Goal: Communication & Community: Answer question/provide support

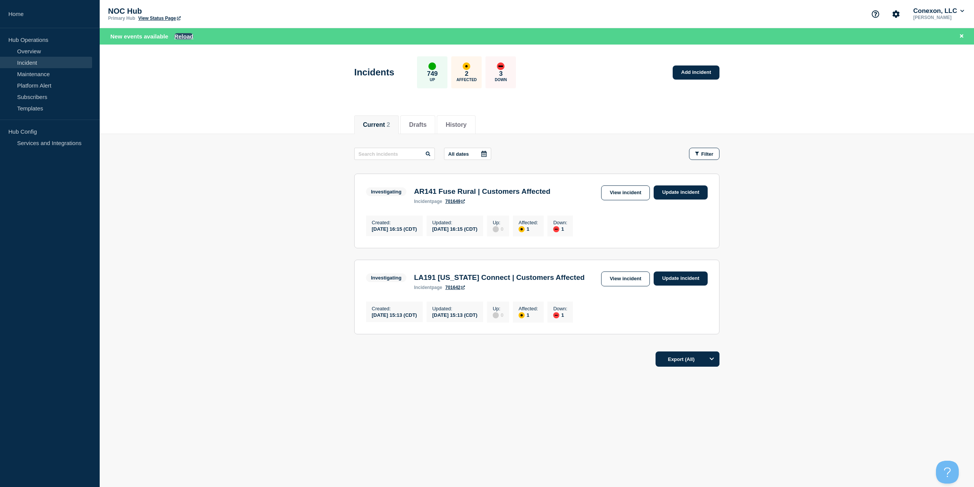
click at [179, 33] on button "Reload" at bounding box center [183, 36] width 19 height 6
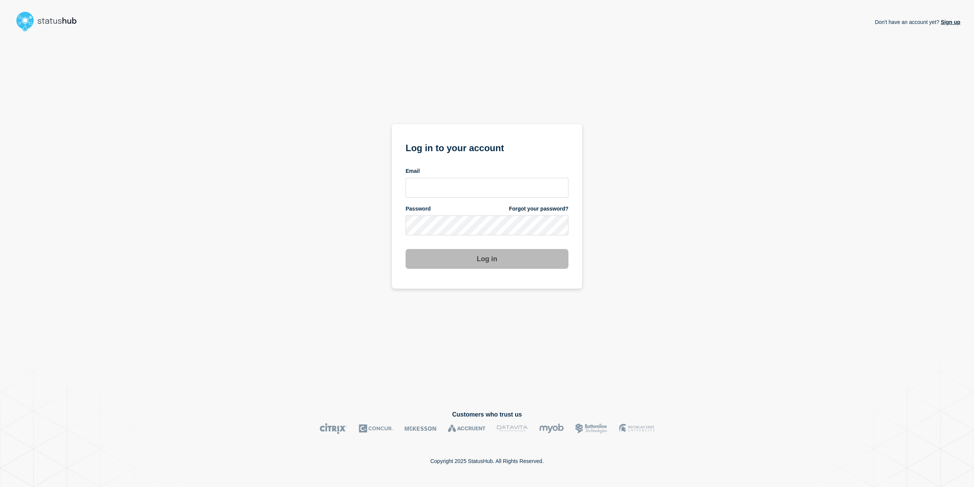
click at [179, 35] on div "Don't have an account yet? Sign up Log in to your account Email Password Forgot…" at bounding box center [487, 216] width 947 height 363
click at [464, 172] on div "Email" at bounding box center [487, 170] width 163 height 7
click at [460, 183] on input "email input" at bounding box center [487, 188] width 163 height 20
type input "caleb.stahr@conexon.us"
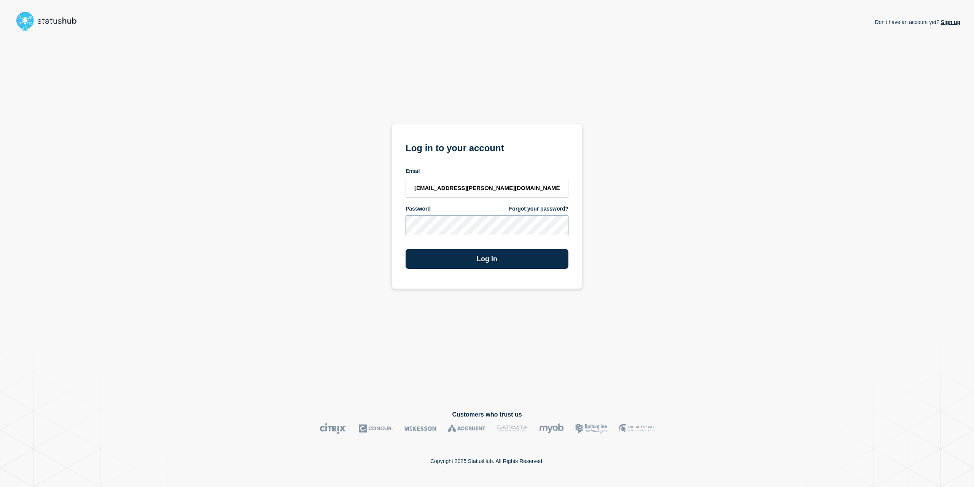
click at [406, 249] on button "Log in" at bounding box center [487, 259] width 163 height 20
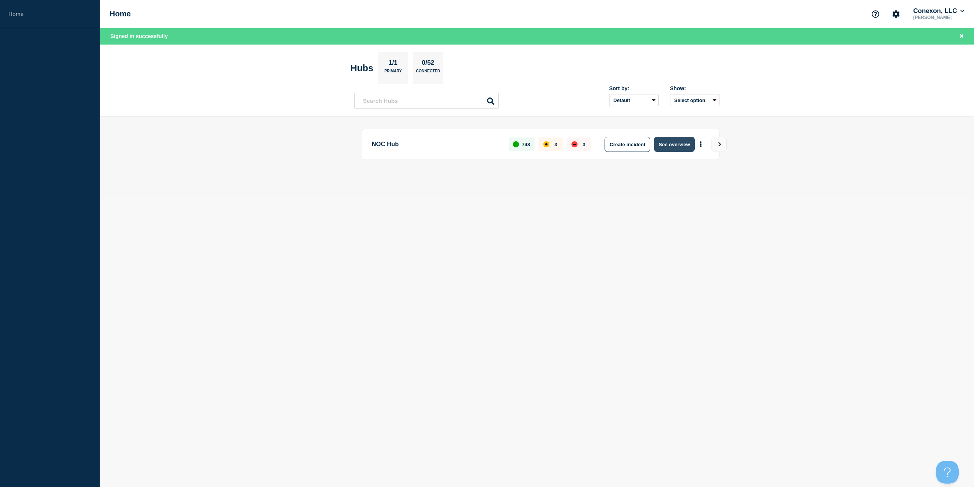
click at [664, 148] on button "See overview" at bounding box center [674, 144] width 40 height 15
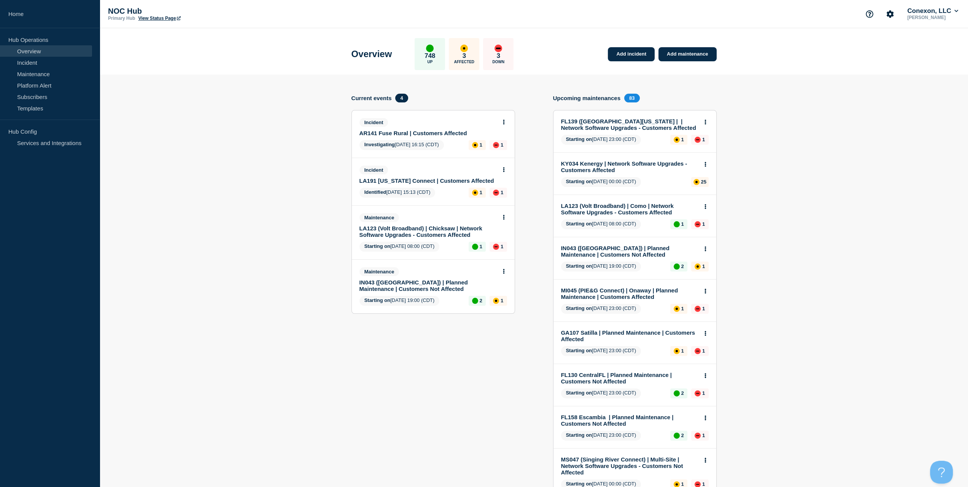
click at [425, 230] on link "LA123 (Volt Broadband) | Chicksaw | Network Software Upgrades - Customers Affec…" at bounding box center [428, 231] width 137 height 13
click at [432, 132] on link "AR141 Fuse Rural | Customers Affected" at bounding box center [428, 133] width 137 height 6
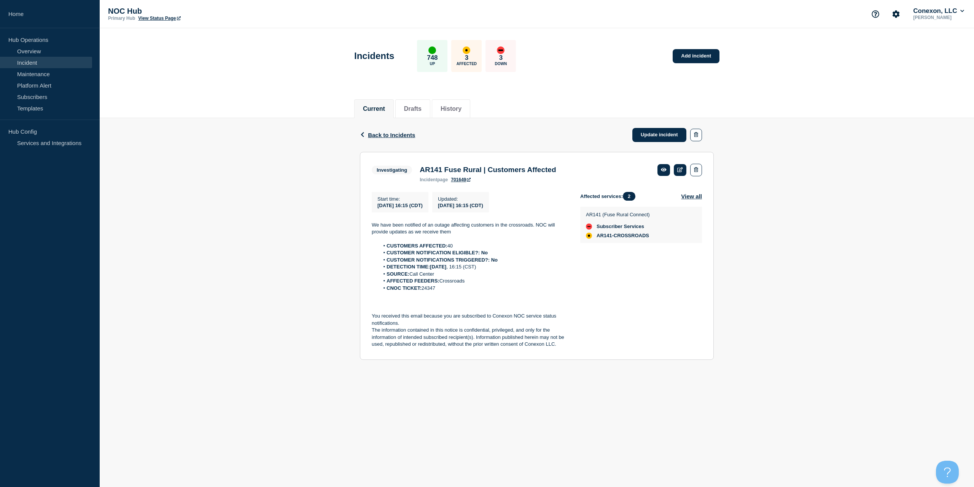
drag, startPoint x: 476, startPoint y: 105, endPoint x: 489, endPoint y: 92, distance: 18.3
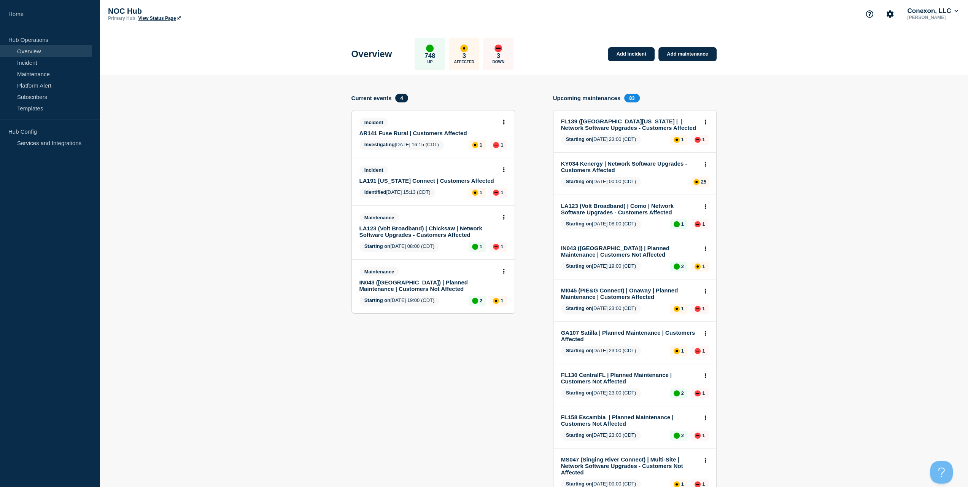
click at [446, 183] on link "LA191 [US_STATE] Connect | Customers Affected" at bounding box center [428, 180] width 137 height 6
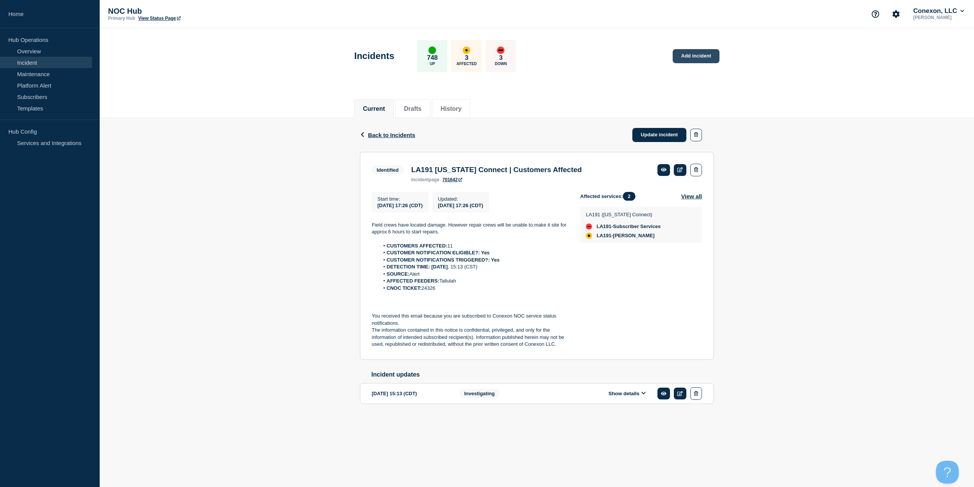
click at [698, 55] on link "Add incident" at bounding box center [696, 56] width 47 height 14
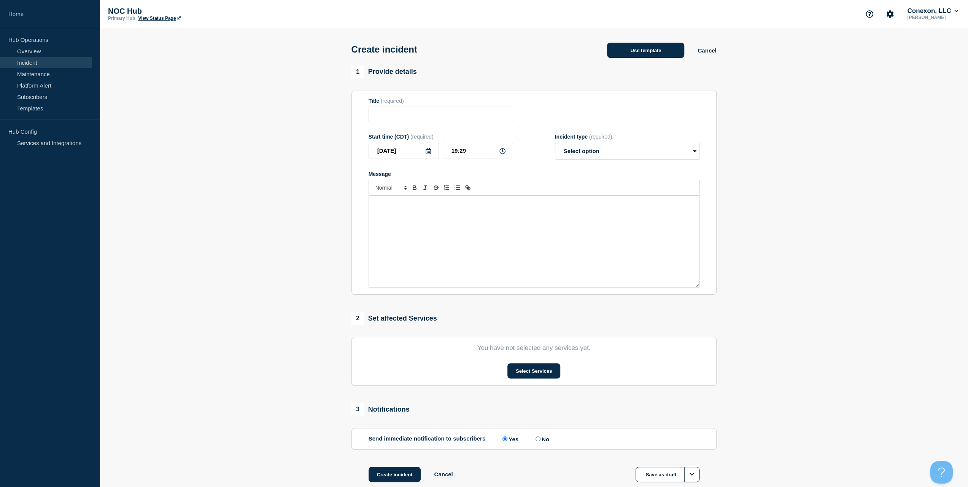
click at [656, 57] on button "Use template" at bounding box center [645, 50] width 77 height 15
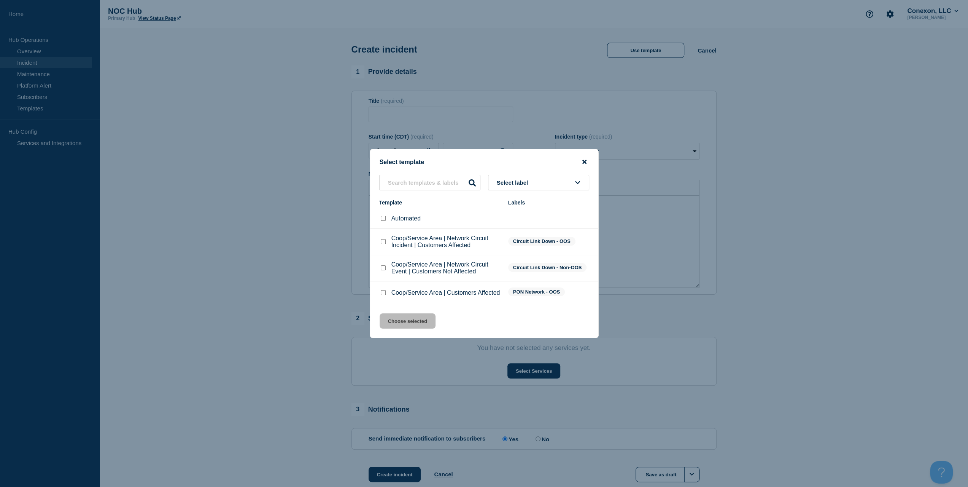
click at [584, 161] on icon "close button" at bounding box center [585, 162] width 4 height 6
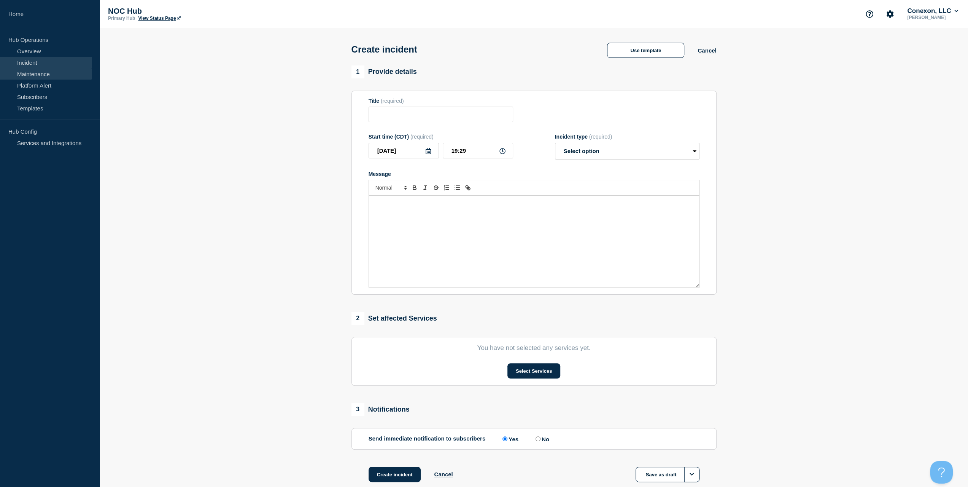
click at [52, 74] on link "Maintenance" at bounding box center [46, 73] width 92 height 11
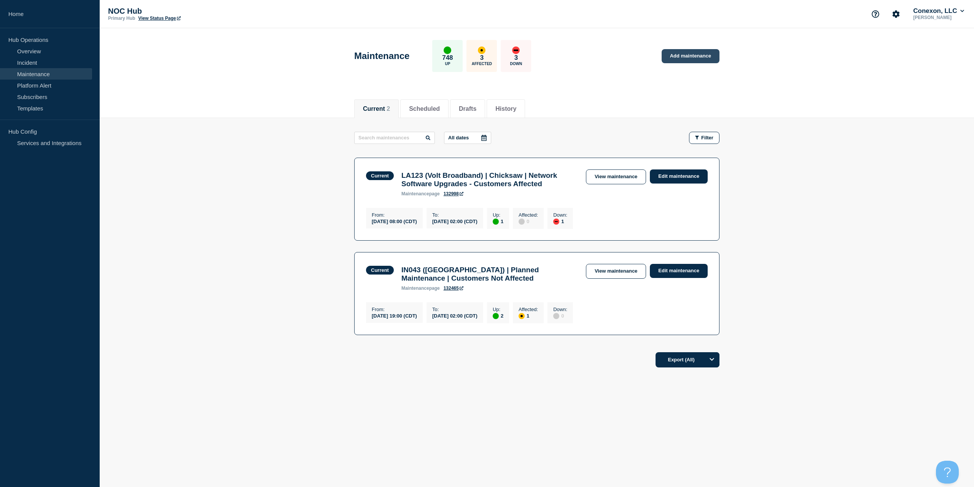
click at [696, 57] on link "Add maintenance" at bounding box center [691, 56] width 58 height 14
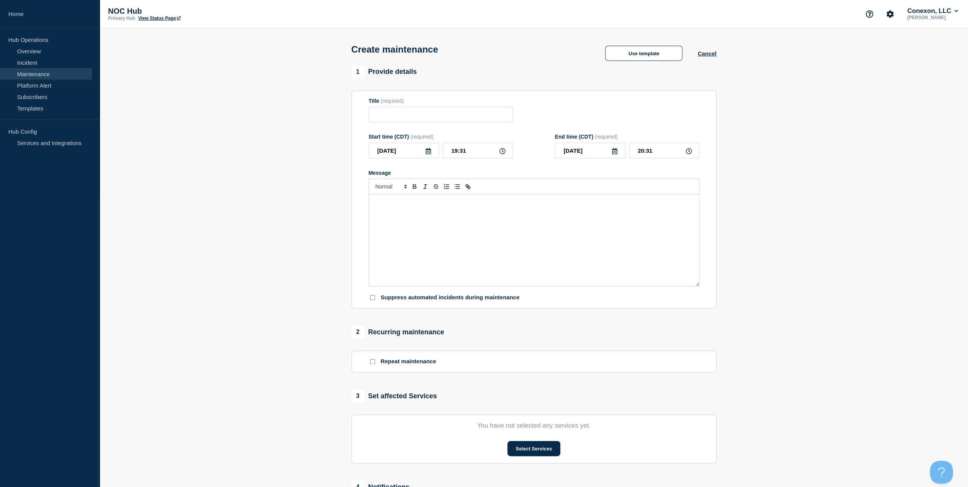
click at [670, 63] on div "Create maintenance Use template Cancel" at bounding box center [534, 46] width 382 height 37
click at [665, 58] on button "Use template" at bounding box center [643, 53] width 77 height 15
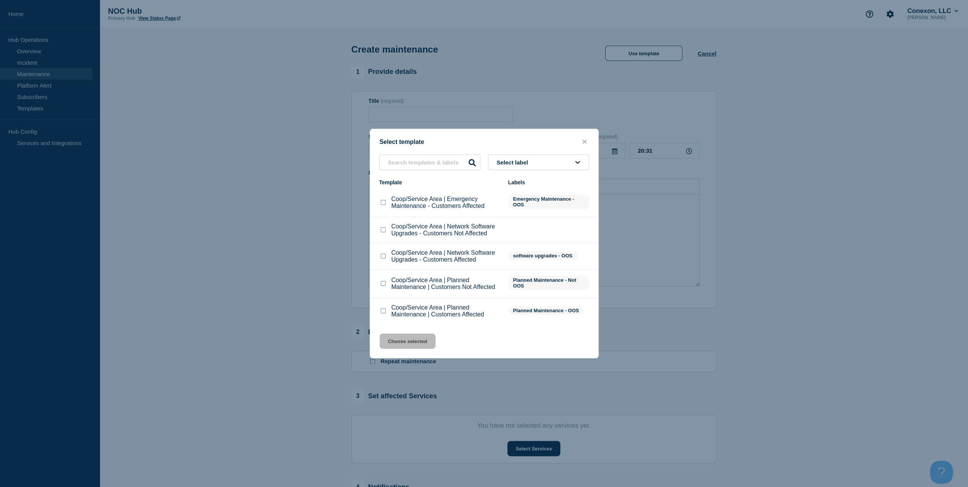
click at [384, 313] on input "Coop/Service Area | Planned Maintenance | Customers Affected checkbox" at bounding box center [383, 310] width 5 height 5
checkbox input "true"
click at [398, 340] on button "Choose selected" at bounding box center [408, 340] width 56 height 15
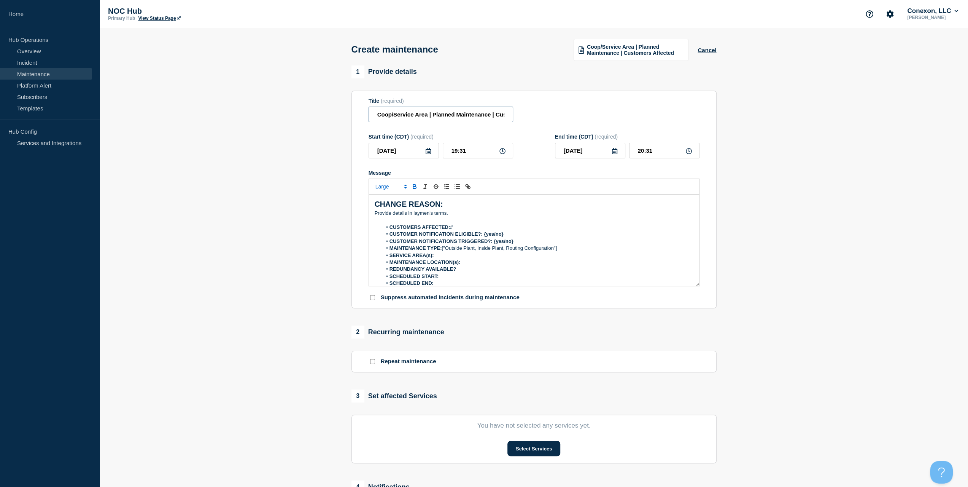
drag, startPoint x: 426, startPoint y: 116, endPoint x: 324, endPoint y: 124, distance: 102.3
click at [325, 124] on section "1 Provide details Title (required) Coop/Service Area | Planned Maintenance | Cu…" at bounding box center [534, 329] width 869 height 528
type input "NH118 New Hampshire | Planned Maintenance | Customers Affected"
drag, startPoint x: 445, startPoint y: 216, endPoint x: 314, endPoint y: 209, distance: 131.9
click at [314, 209] on section "1 Provide details Title (required) NH118 New Hampshire | Planned Maintenance | …" at bounding box center [534, 329] width 869 height 528
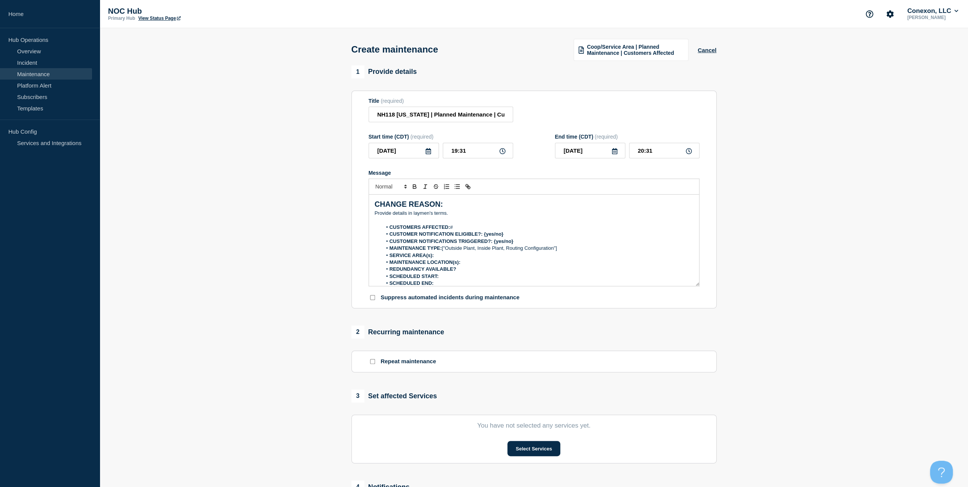
click at [430, 226] on strong "CUSTOMERS AFFECTED:" at bounding box center [420, 227] width 61 height 6
drag, startPoint x: 453, startPoint y: 217, endPoint x: 354, endPoint y: 215, distance: 99.3
click at [354, 215] on section "Title (required) NH118 New Hampshire | Planned Maintenance | Customers Affected…" at bounding box center [534, 200] width 365 height 218
drag, startPoint x: 501, startPoint y: 214, endPoint x: 505, endPoint y: 214, distance: 3.8
click at [503, 214] on p "Field crews and eng will be swapping out cards. They will" at bounding box center [534, 213] width 319 height 7
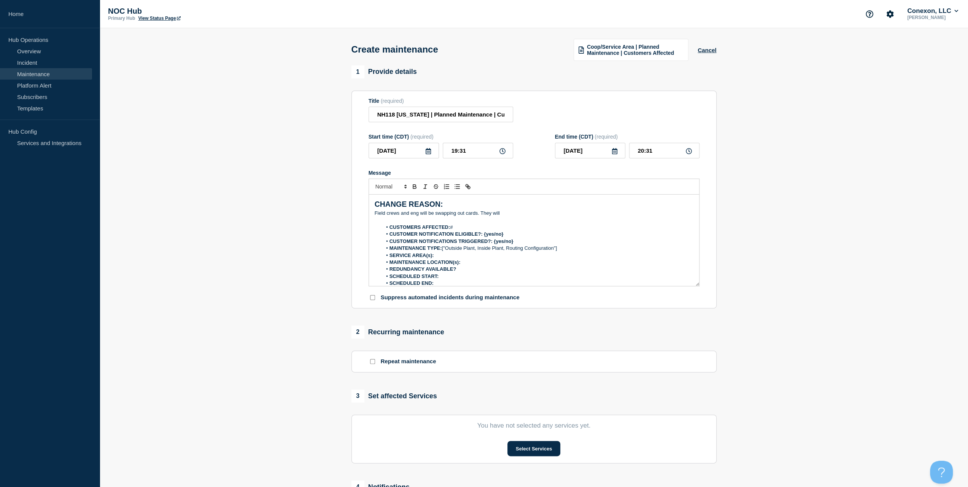
click at [505, 214] on p "Field crews and eng will be swapping out cards. They will" at bounding box center [534, 213] width 319 height 7
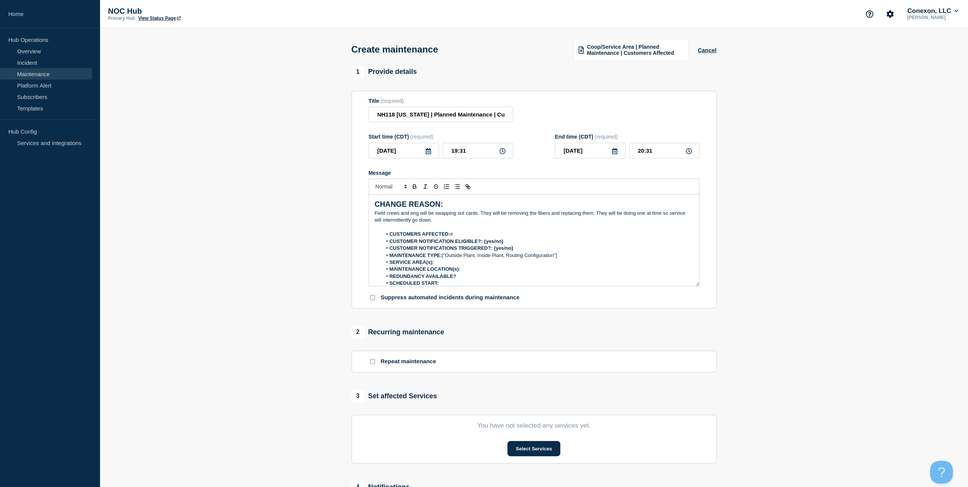
click at [492, 234] on li "CUSTOMERS AFFECTED: #" at bounding box center [538, 234] width 312 height 7
drag, startPoint x: 510, startPoint y: 243, endPoint x: 484, endPoint y: 244, distance: 25.9
click at [484, 244] on li "CUSTOMER NOTIFICATION ELIGIBLE?: {yes/no}" at bounding box center [538, 241] width 312 height 7
drag, startPoint x: 522, startPoint y: 250, endPoint x: 494, endPoint y: 251, distance: 28.2
click at [494, 251] on li "CUSTOMER NOTIFICATIONS TRIGGERED?: {yes/no}" at bounding box center [538, 248] width 312 height 7
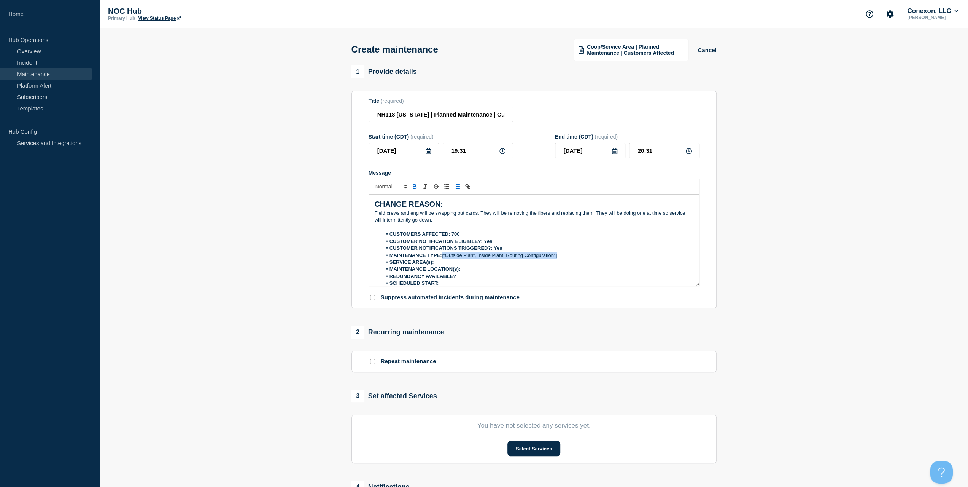
drag, startPoint x: 559, startPoint y: 255, endPoint x: 443, endPoint y: 257, distance: 115.7
click at [443, 257] on li "MAINTENANCE TYPE: ["Outside Plant, Inside Plant, Routing Configuration"]" at bounding box center [538, 255] width 312 height 7
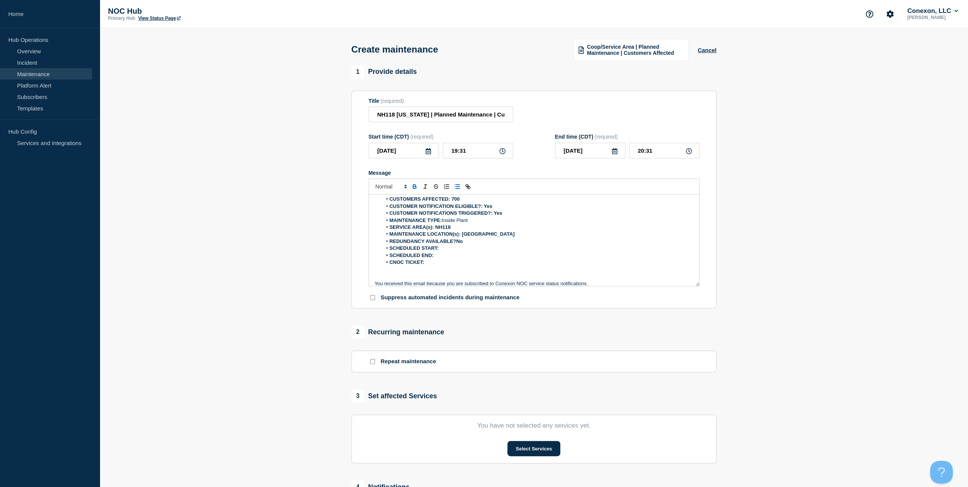
scroll to position [55, 0]
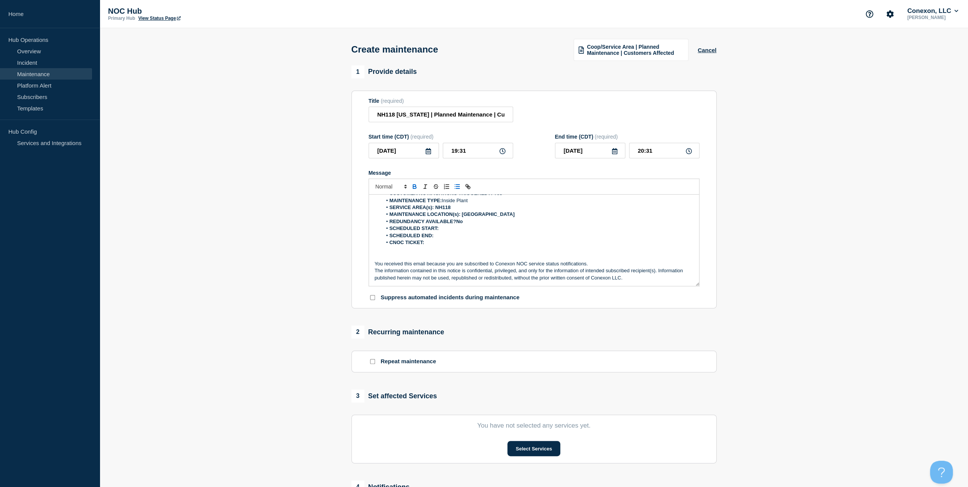
click at [425, 153] on icon at bounding box center [428, 151] width 6 height 6
click at [417, 247] on div "27" at bounding box center [416, 246] width 11 height 11
type input "2025-08-27"
drag, startPoint x: 481, startPoint y: 150, endPoint x: 402, endPoint y: 151, distance: 79.5
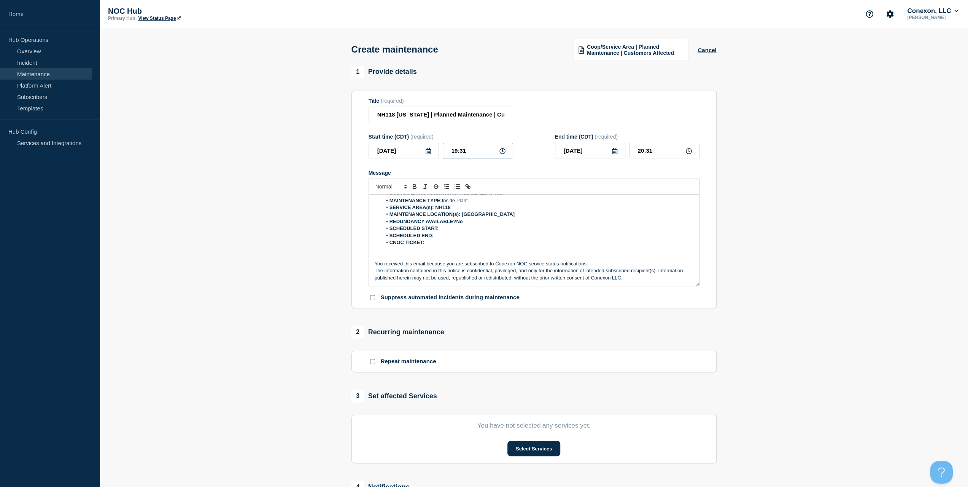
click at [403, 151] on div "2025-08-27 19:31" at bounding box center [441, 151] width 145 height 16
type input "00:00"
type input "01:00"
type input "23:00"
type input "2025-08-28"
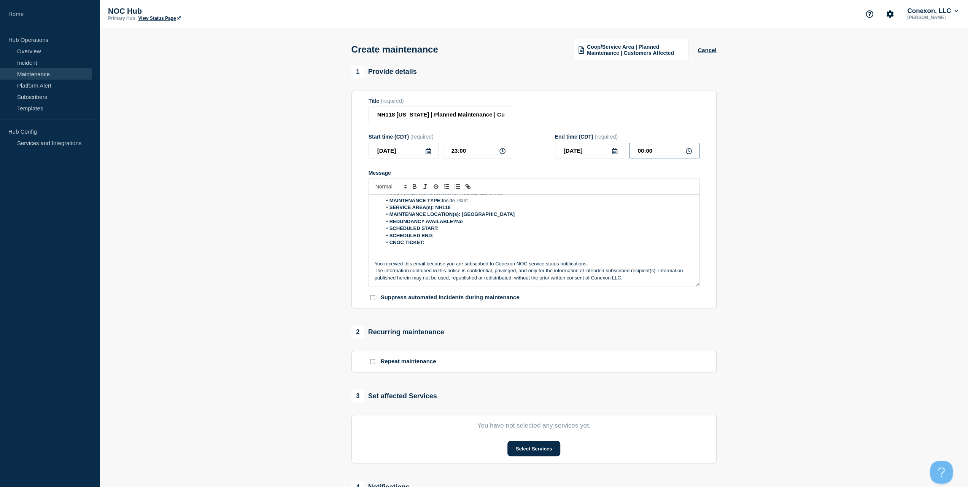
drag, startPoint x: 667, startPoint y: 154, endPoint x: 600, endPoint y: 150, distance: 67.9
click at [600, 150] on div "2025-08-28 00:00" at bounding box center [627, 151] width 145 height 16
type input "05:00"
click at [614, 158] on input "2025-08-28" at bounding box center [590, 151] width 70 height 16
click at [605, 247] on div "27" at bounding box center [603, 246] width 11 height 11
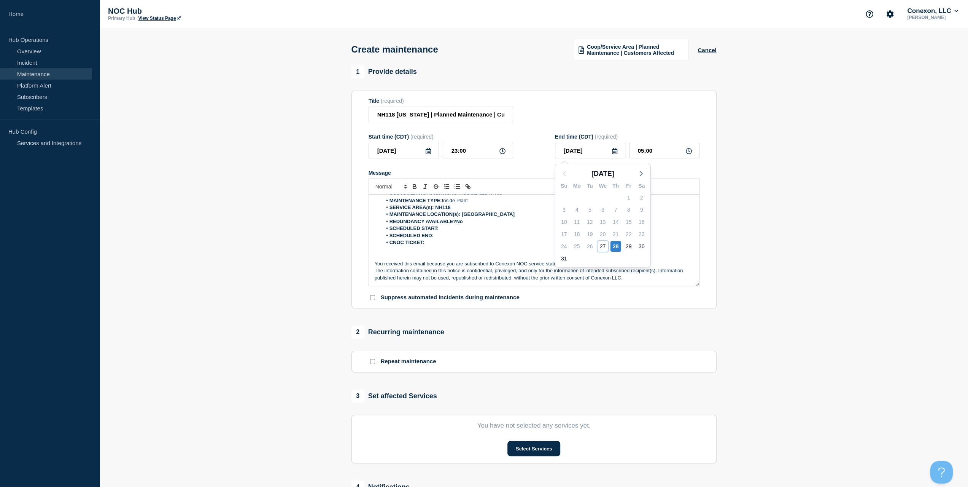
type input "2025-08-27"
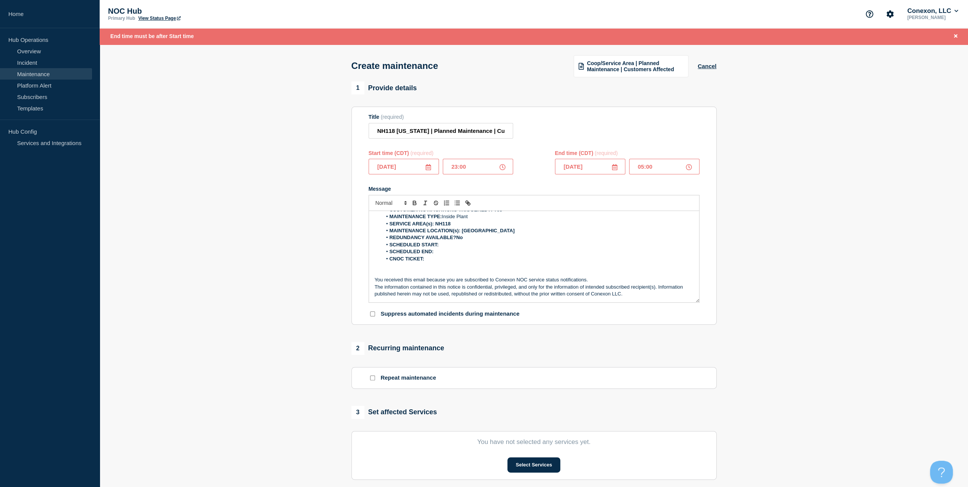
click at [446, 258] on li "CNOC TICKET:" at bounding box center [538, 258] width 312 height 7
click at [446, 254] on li "SCHEDULED END:" at bounding box center [538, 251] width 312 height 7
click at [431, 165] on input "2025-08-27" at bounding box center [404, 167] width 70 height 16
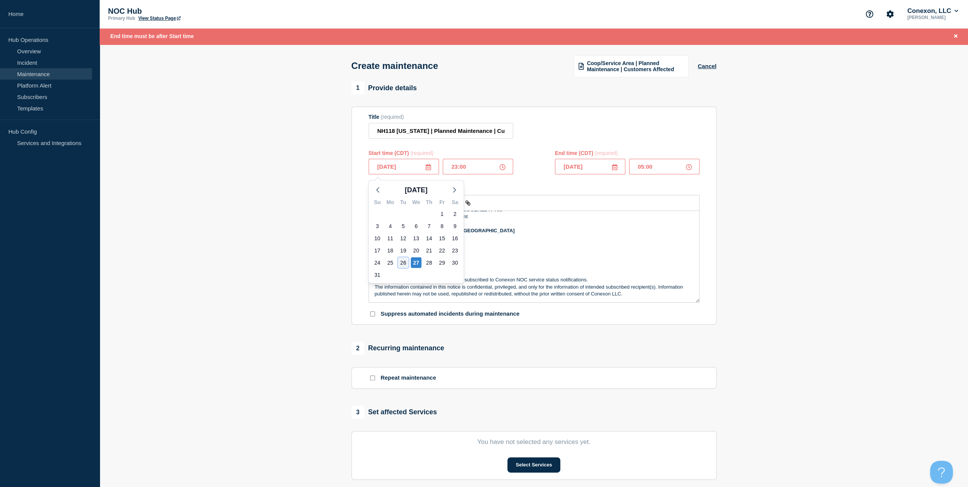
click at [405, 263] on div "26" at bounding box center [403, 262] width 11 height 11
type input "2025-08-26"
type input "00:00"
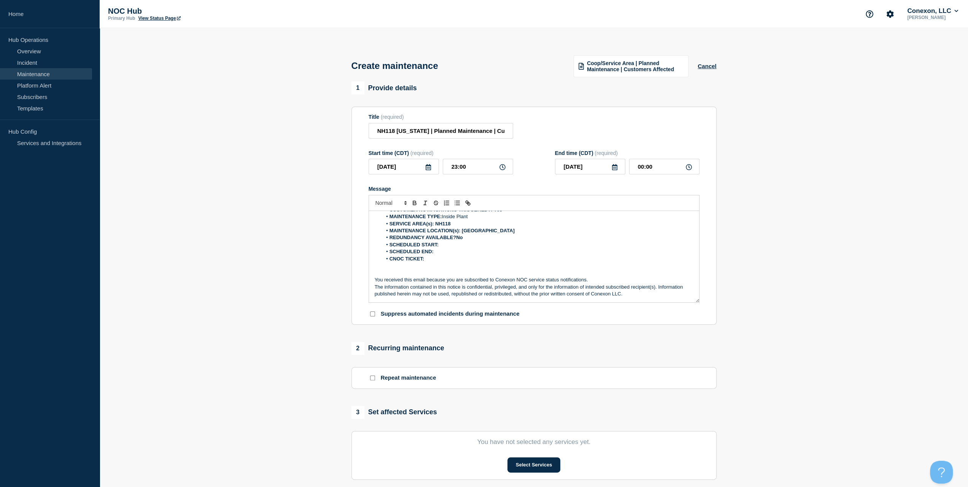
click at [288, 167] on section "1 Provide details Title (required) NH118 New Hampshire | Planned Maintenance | …" at bounding box center [534, 345] width 869 height 528
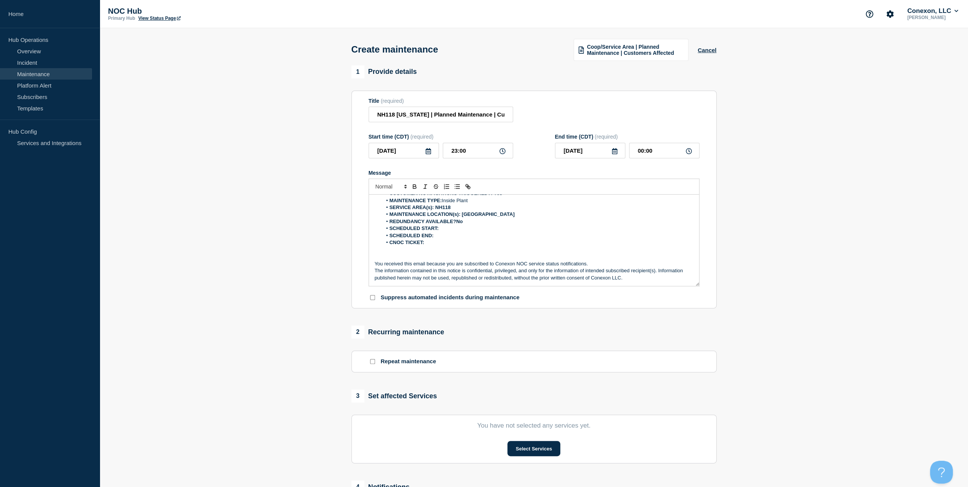
click at [439, 235] on li "SCHEDULED END:" at bounding box center [538, 235] width 312 height 7
click at [443, 230] on li "SCHEDULED START:" at bounding box center [538, 228] width 312 height 7
drag, startPoint x: 409, startPoint y: 152, endPoint x: 336, endPoint y: 156, distance: 72.8
click at [348, 154] on div "1 Provide details Title (required) NH118 New Hampshire | Planned Maintenance | …" at bounding box center [534, 329] width 374 height 528
click at [438, 230] on strong "SCHEDULED START:" at bounding box center [414, 228] width 49 height 6
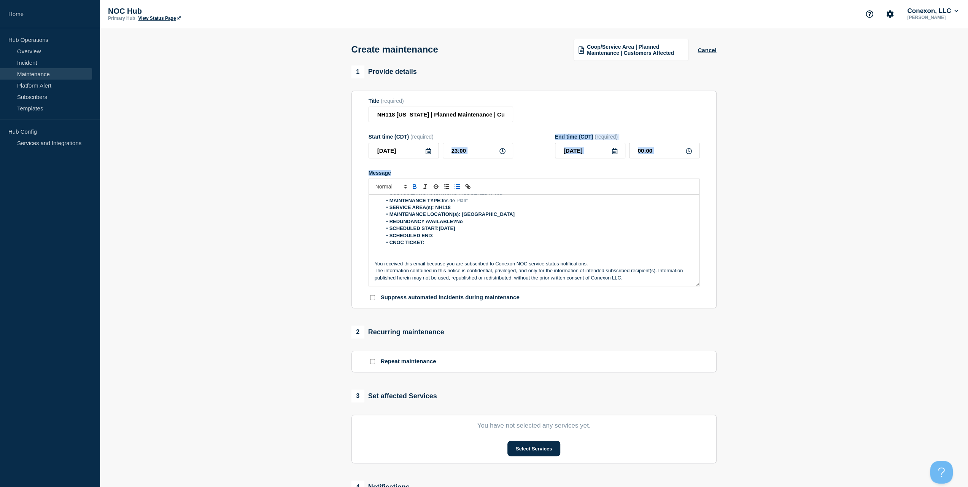
drag, startPoint x: 459, startPoint y: 158, endPoint x: 454, endPoint y: 156, distance: 5.7
click at [444, 157] on form "Title (required) NH118 New Hampshire | Planned Maintenance | Customers Affected…" at bounding box center [534, 200] width 331 height 204
click at [478, 153] on input "23:00" at bounding box center [478, 151] width 70 height 16
drag, startPoint x: 479, startPoint y: 152, endPoint x: 423, endPoint y: 153, distance: 56.3
click at [428, 152] on div "2025-08-26 23:00" at bounding box center [441, 151] width 145 height 16
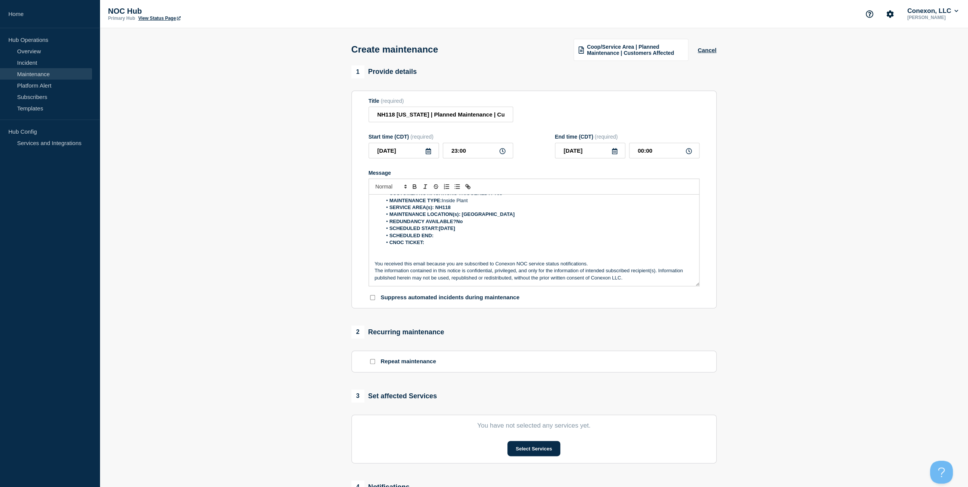
click at [487, 235] on li "SCHEDULED END:" at bounding box center [538, 235] width 312 height 7
click at [484, 231] on li "SCHEDULED START:2025-08-26" at bounding box center [538, 228] width 312 height 7
drag, startPoint x: 595, startPoint y: 153, endPoint x: 512, endPoint y: 154, distance: 83.7
click at [521, 154] on div "Start time (CDT) (required) 2025-08-26 23:00 End time (CDT) (required) 2025-08-…" at bounding box center [534, 146] width 331 height 25
click at [456, 239] on li "SCHEDULED END:" at bounding box center [538, 235] width 312 height 7
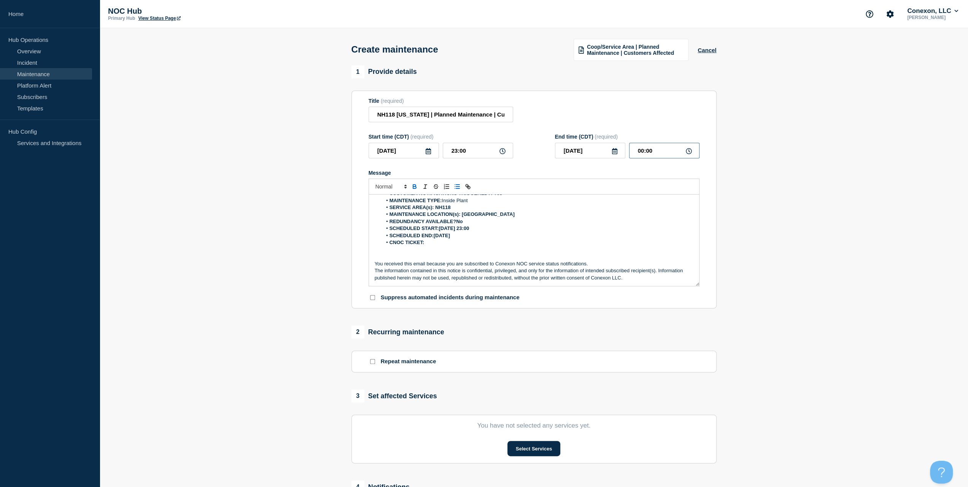
drag, startPoint x: 658, startPoint y: 156, endPoint x: 592, endPoint y: 155, distance: 66.6
click at [597, 154] on div "2025-08-27 00:00" at bounding box center [627, 151] width 145 height 16
click at [478, 246] on li "CNOC TICKET:" at bounding box center [538, 242] width 312 height 7
click at [478, 240] on li "CNOC TICKET:" at bounding box center [538, 242] width 312 height 7
click at [477, 236] on li "SCHEDULED END:2025-08-27" at bounding box center [538, 235] width 312 height 7
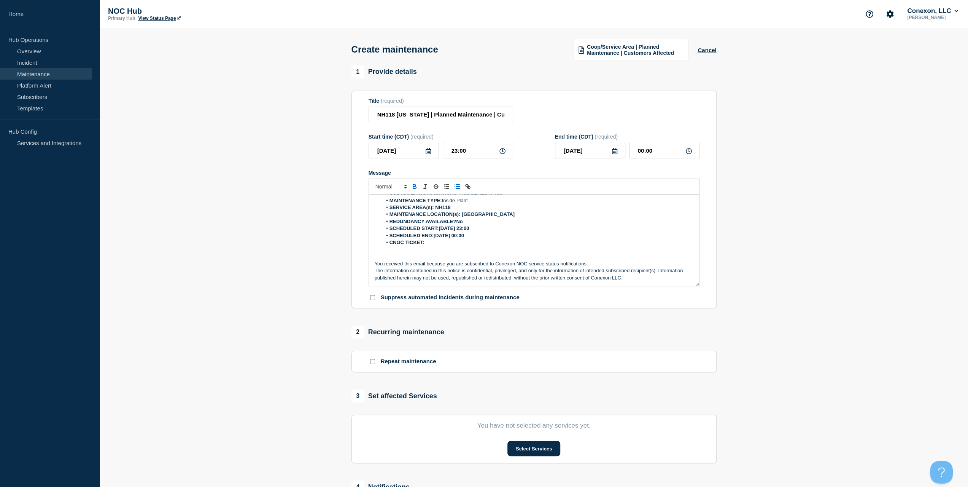
click at [425, 245] on strong "CNOC TICKET:" at bounding box center [407, 242] width 35 height 6
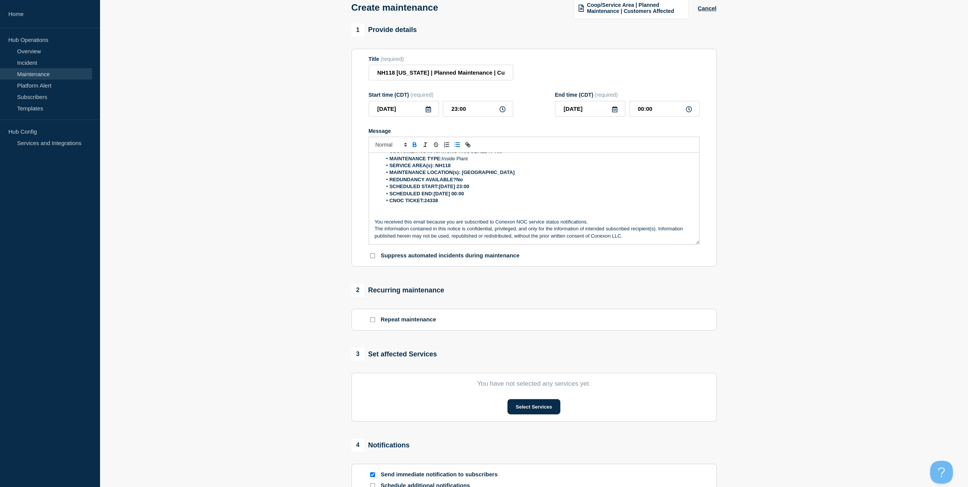
scroll to position [114, 0]
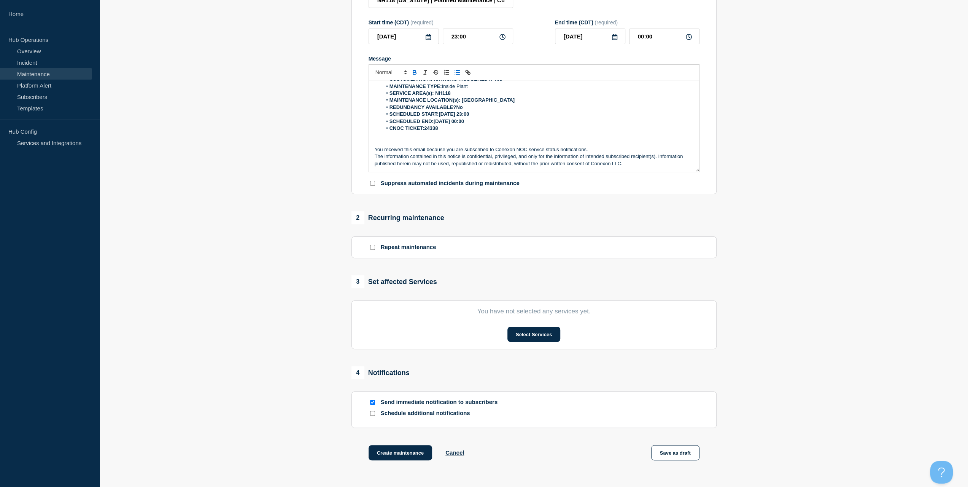
click at [535, 352] on div "1 Provide details Title (required) NH118 New Hampshire | Planned Maintenance | …" at bounding box center [534, 215] width 374 height 528
click at [540, 337] on button "Select Services" at bounding box center [534, 333] width 53 height 15
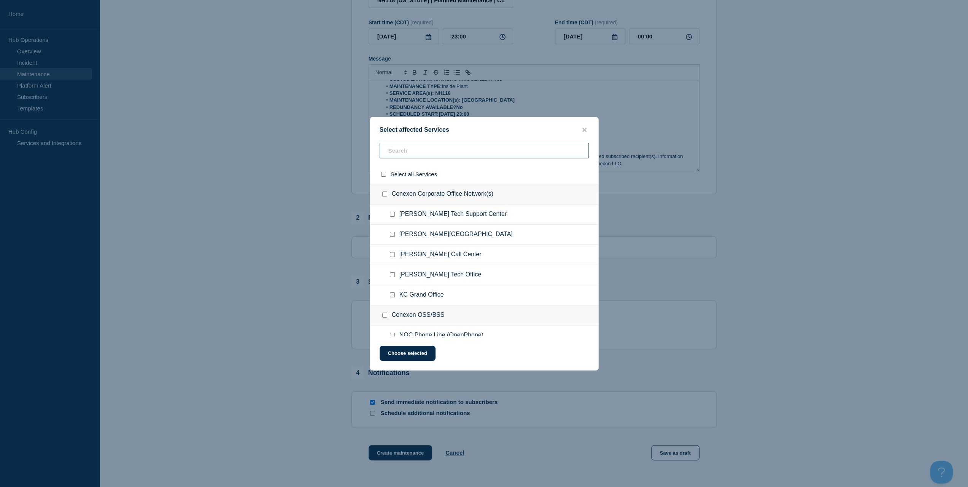
drag, startPoint x: 464, startPoint y: 144, endPoint x: 463, endPoint y: 150, distance: 6.2
click at [464, 145] on input "text" at bounding box center [484, 151] width 209 height 16
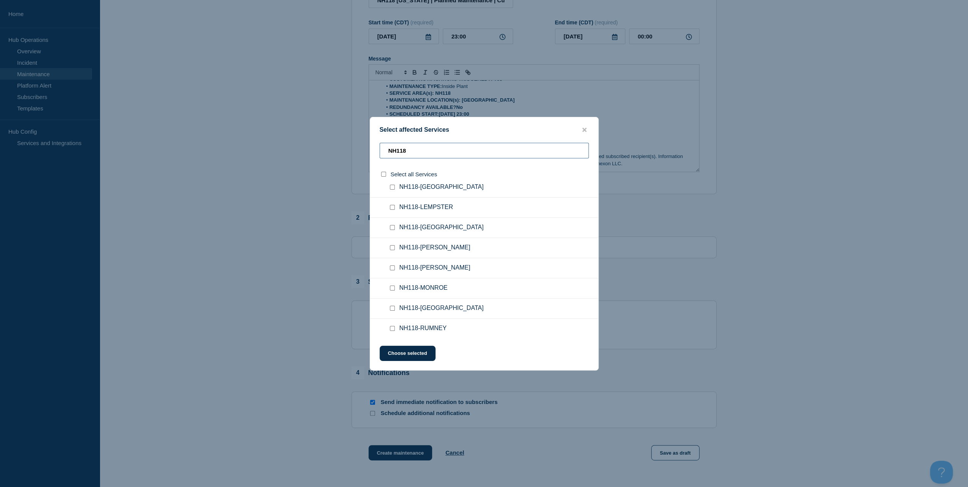
scroll to position [0, 0]
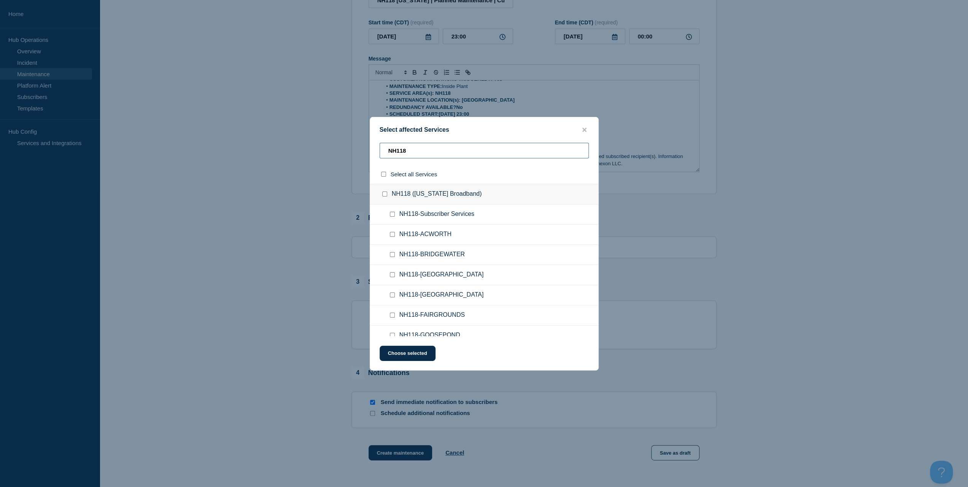
type input "NH118"
click at [390, 216] on input "NH118-Subscriber Services checkbox" at bounding box center [392, 214] width 5 height 5
checkbox input "true"
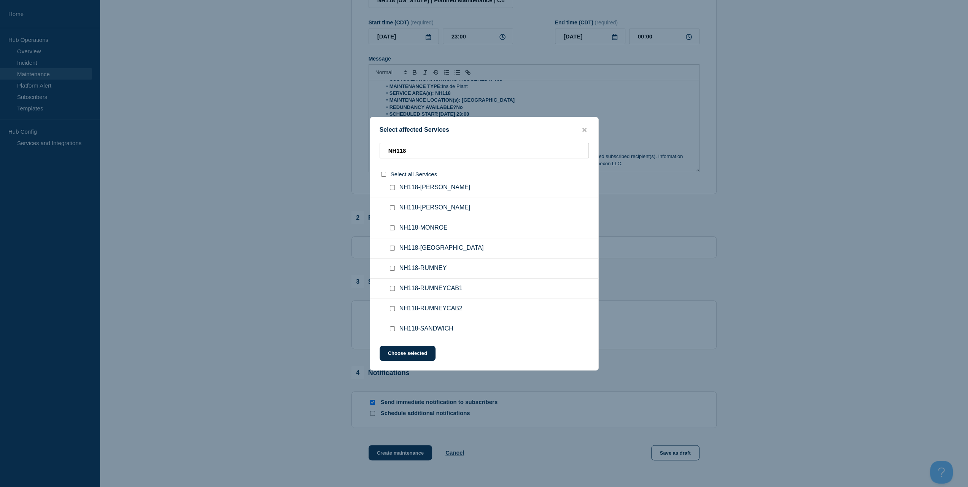
click at [396, 287] on div at bounding box center [393, 289] width 11 height 8
click at [393, 286] on input "NH118-RUMNEYCAB1 checkbox" at bounding box center [392, 288] width 5 height 5
checkbox input "true"
click at [400, 346] on button "Choose selected" at bounding box center [408, 352] width 56 height 15
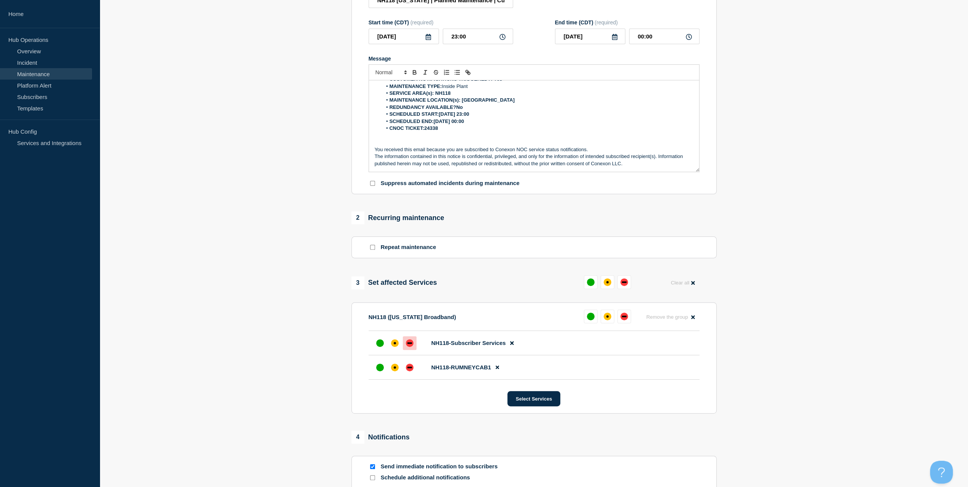
click at [404, 344] on div at bounding box center [410, 343] width 14 height 14
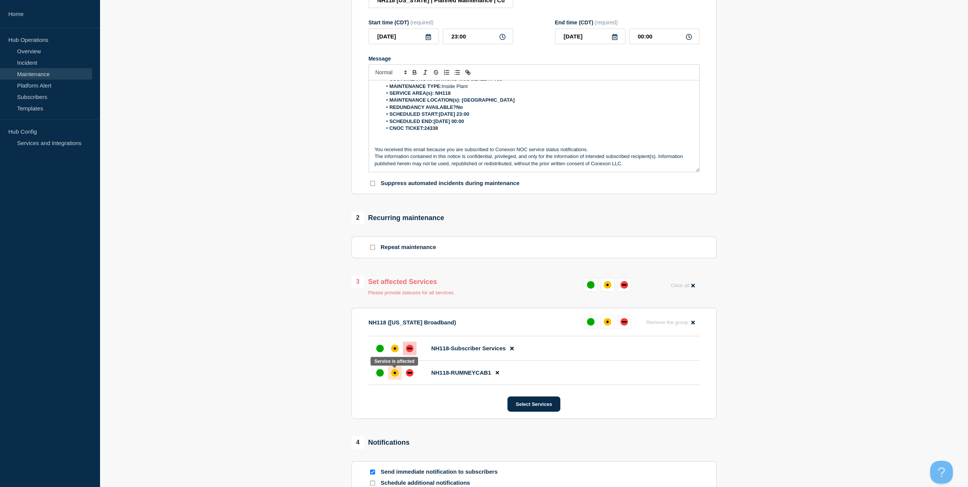
click at [400, 371] on div at bounding box center [395, 373] width 14 height 14
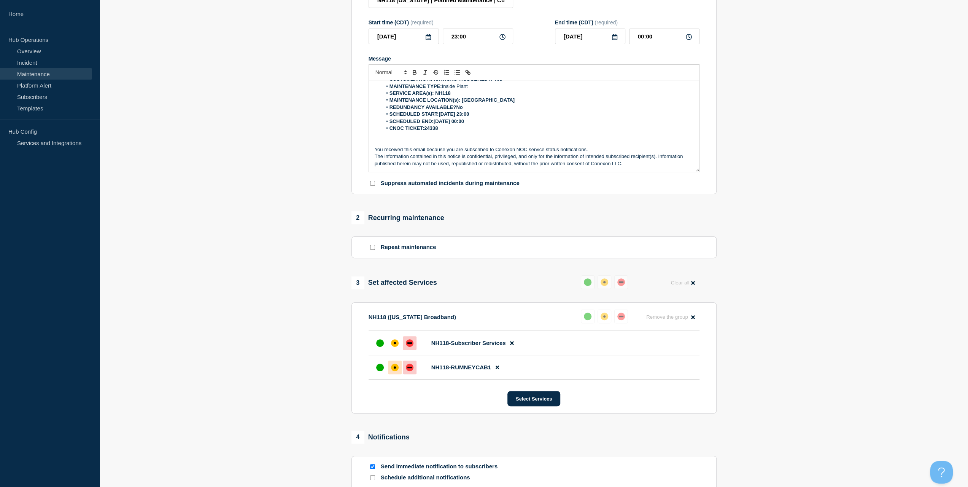
scroll to position [240, 0]
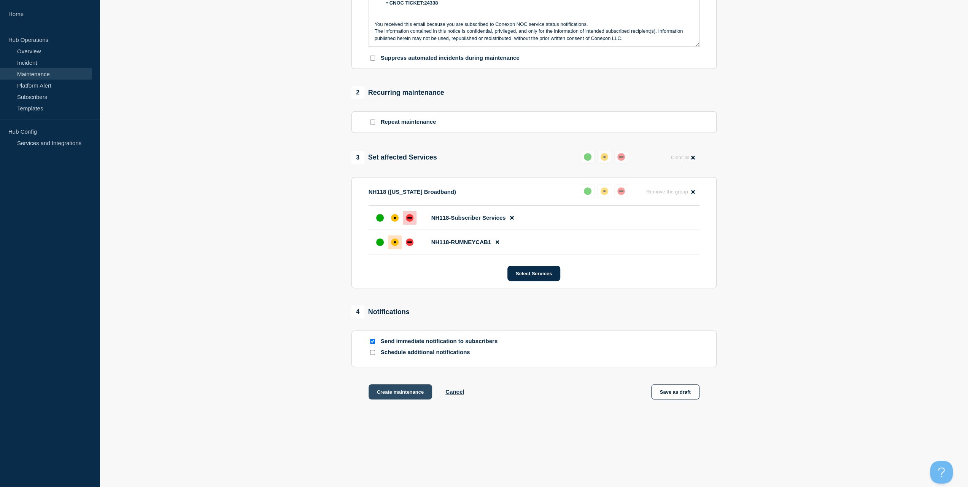
click at [398, 384] on button "Create maintenance" at bounding box center [401, 391] width 64 height 15
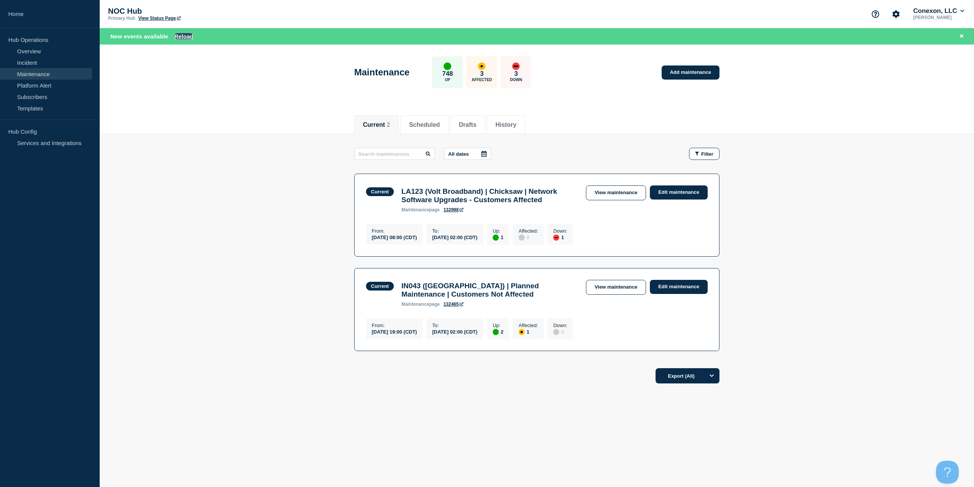
click at [193, 36] on button "Reload" at bounding box center [183, 36] width 19 height 6
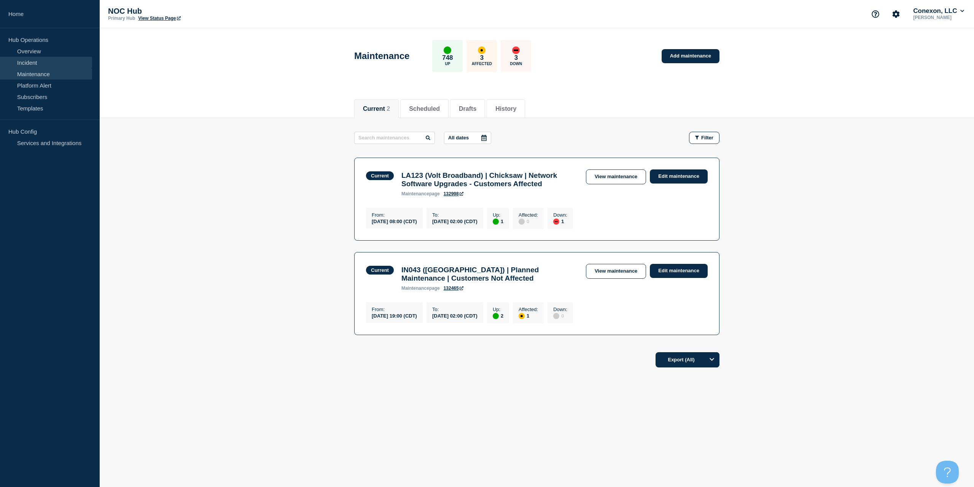
click at [33, 59] on link "Incident" at bounding box center [46, 62] width 92 height 11
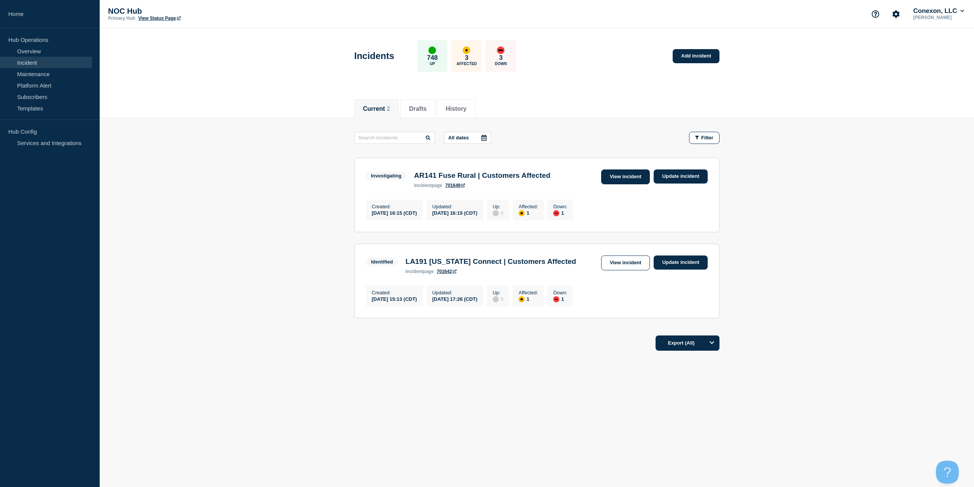
click at [619, 177] on link "View incident" at bounding box center [625, 176] width 49 height 15
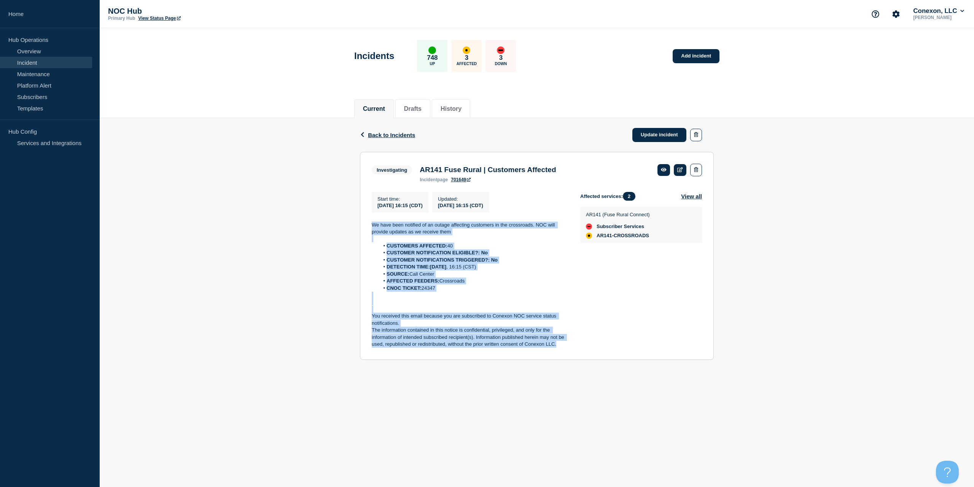
drag, startPoint x: 488, startPoint y: 314, endPoint x: 335, endPoint y: 220, distance: 179.1
click at [334, 223] on div "Back Back to Incidents Update incident Investigating AR141 Fuse Rural | Custome…" at bounding box center [537, 244] width 874 height 253
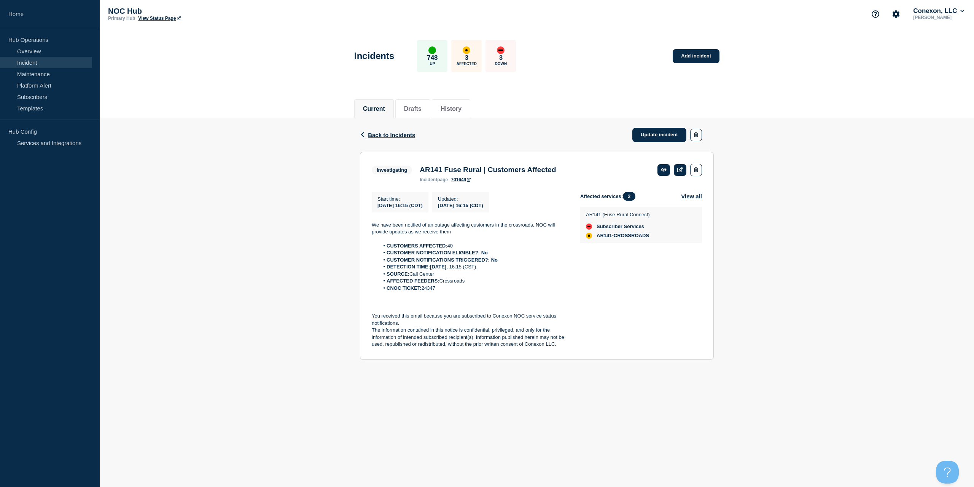
click at [330, 203] on div "Back Back to Incidents Update incident Investigating AR141 Fuse Rural | Custome…" at bounding box center [537, 244] width 874 height 253
drag, startPoint x: 550, startPoint y: 336, endPoint x: 474, endPoint y: 291, distance: 88.2
click at [466, 279] on div "We have been notified of an outage affecting customers in the crossroads. NOC w…" at bounding box center [470, 284] width 196 height 126
click at [562, 347] on p "The information contained in this notice is confidential, privileged, and only …" at bounding box center [470, 336] width 196 height 21
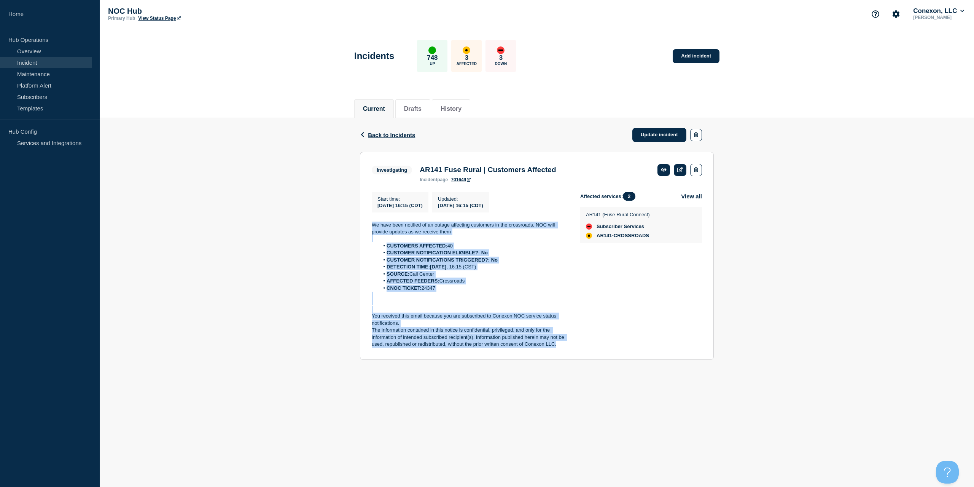
drag, startPoint x: 553, startPoint y: 344, endPoint x: 343, endPoint y: 224, distance: 241.6
click at [343, 224] on div "Back Back to Incidents Update incident Investigating AR141 Fuse Rural | Custome…" at bounding box center [537, 244] width 874 height 253
copy div "We have been notified of an outage affecting customers in the crossroads. NOC w…"
click at [670, 132] on link "Update incident" at bounding box center [659, 135] width 54 height 14
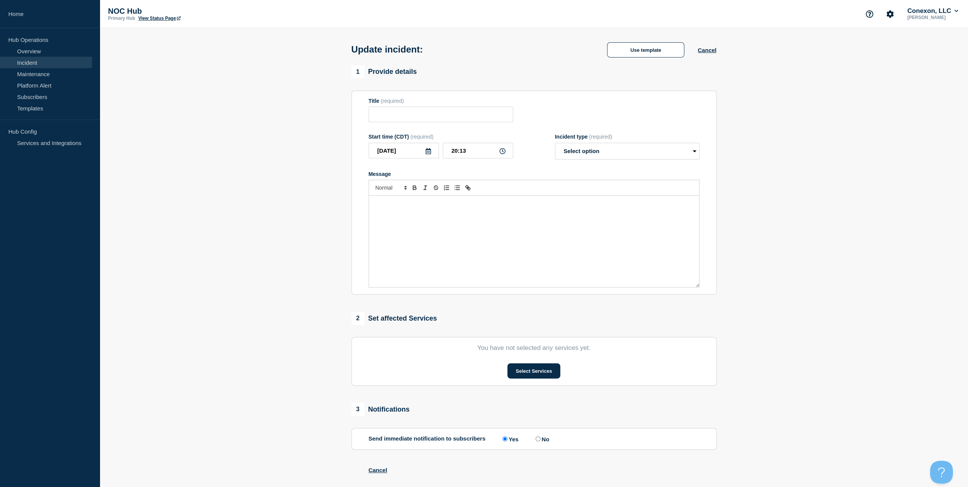
type input "AR141 Fuse Rural | Customers Affected"
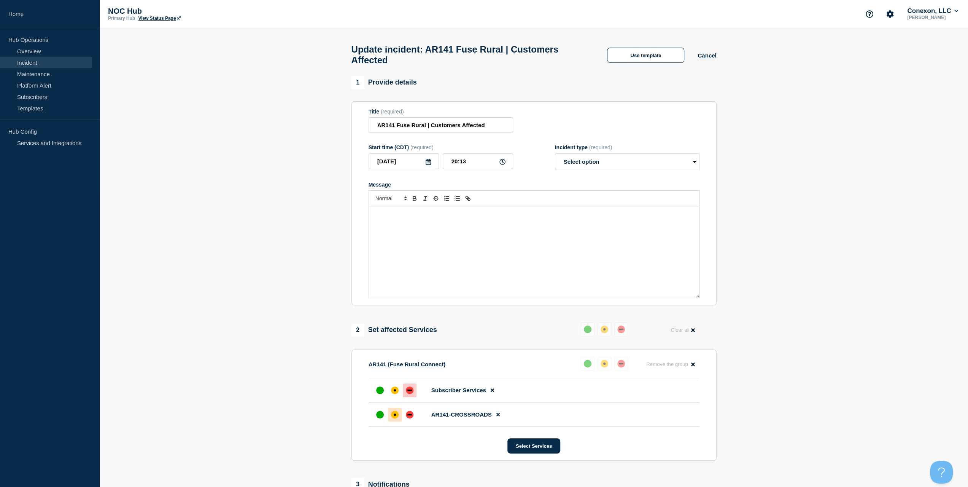
click at [525, 232] on div "Message" at bounding box center [534, 251] width 330 height 91
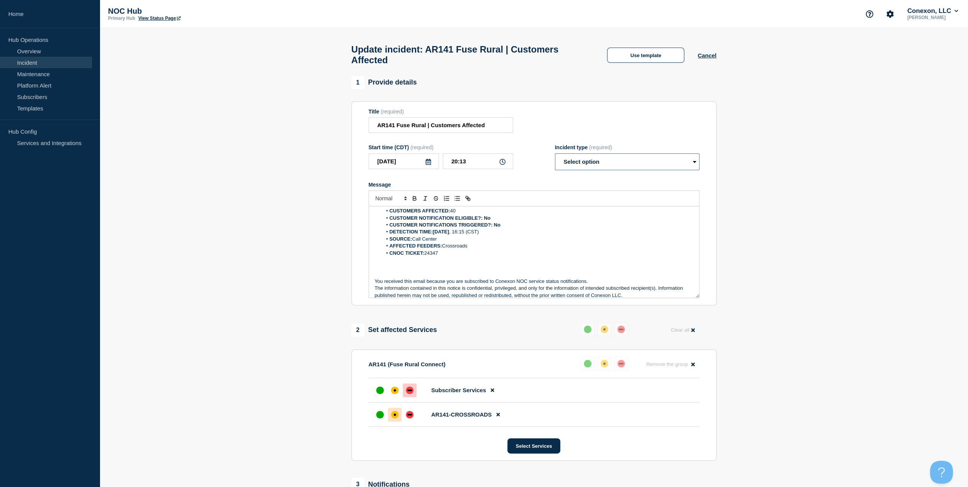
click at [573, 164] on select "Select option Investigating Identified Monitoring Resolved" at bounding box center [627, 161] width 145 height 17
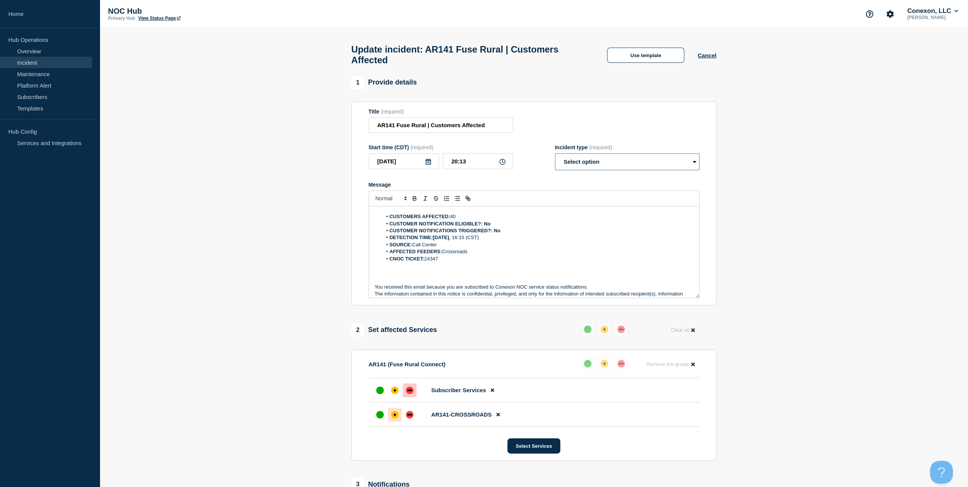
scroll to position [0, 0]
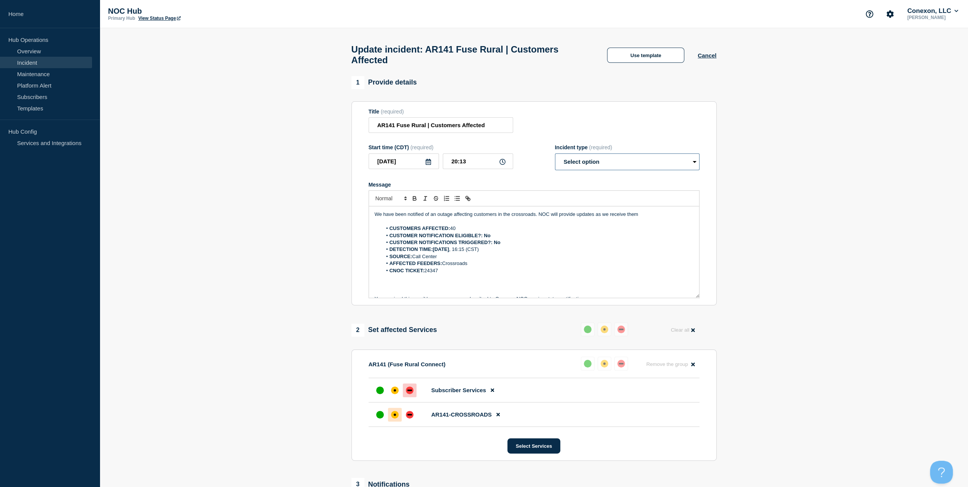
click at [584, 163] on select "Select option Investigating Identified Monitoring Resolved" at bounding box center [627, 161] width 145 height 17
select select "identified"
click at [555, 157] on select "Select option Investigating Identified Monitoring Resolved" at bounding box center [627, 161] width 145 height 17
drag, startPoint x: 643, startPoint y: 218, endPoint x: 284, endPoint y: 206, distance: 359.8
click at [284, 206] on section "1 Provide details Title (required) AR141 Fuse Rural | Customers Affected Start …" at bounding box center [534, 357] width 869 height 562
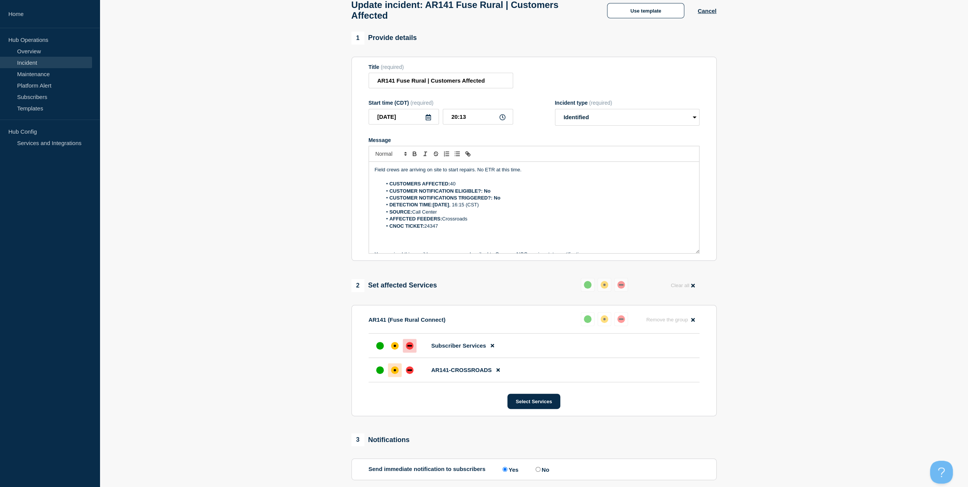
scroll to position [167, 0]
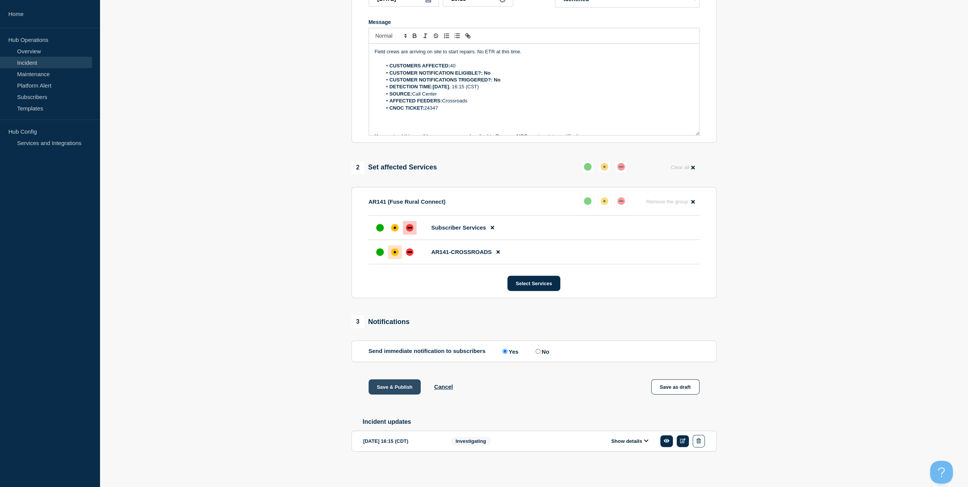
click at [390, 388] on button "Save & Publish" at bounding box center [395, 386] width 53 height 15
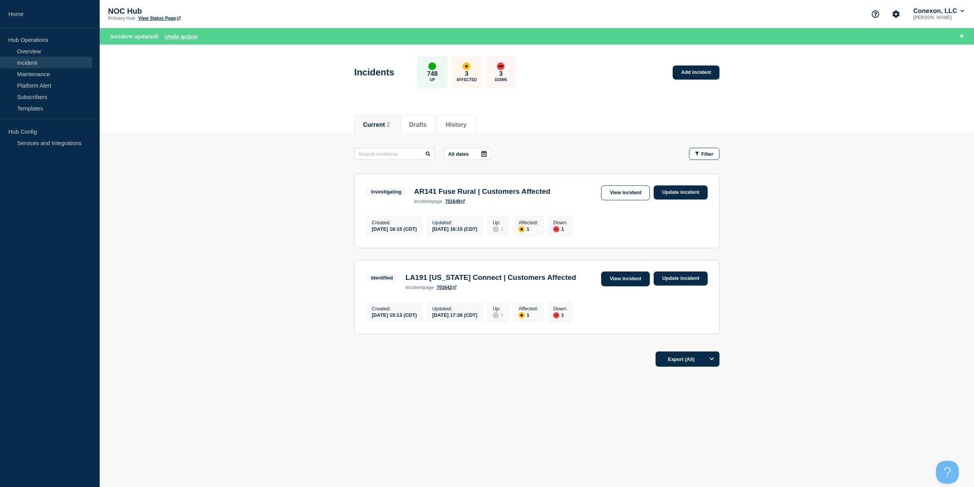
click at [638, 283] on link "View incident" at bounding box center [625, 278] width 49 height 15
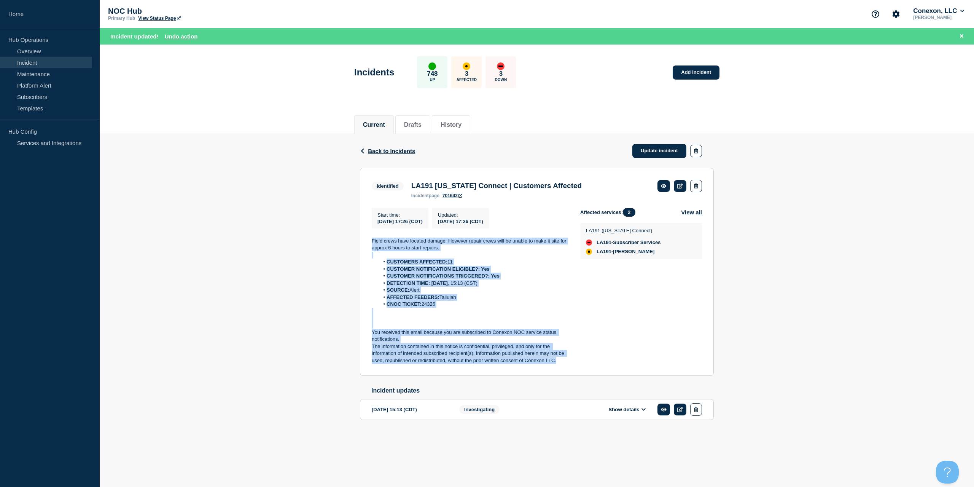
drag, startPoint x: 562, startPoint y: 363, endPoint x: 347, endPoint y: 234, distance: 250.8
click at [347, 234] on div "Back Back to Incidents Update incident Identified LA191 [US_STATE] Connect | Cu…" at bounding box center [537, 289] width 874 height 310
copy div "Field crews have located damage. However repair crews will be unable to make it…"
click at [661, 147] on link "Update incident" at bounding box center [659, 151] width 54 height 14
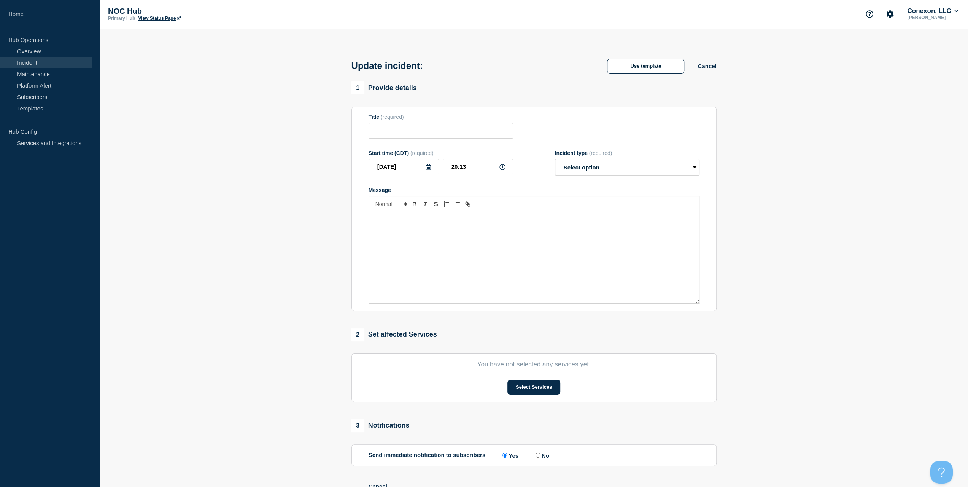
type input "LA191 [US_STATE] Connect | Customers Affected"
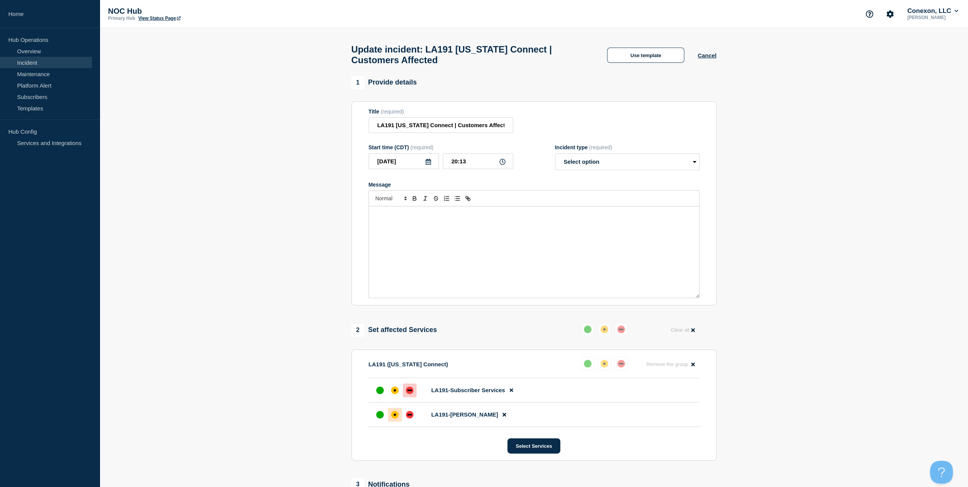
click at [460, 229] on div "Message" at bounding box center [534, 251] width 330 height 91
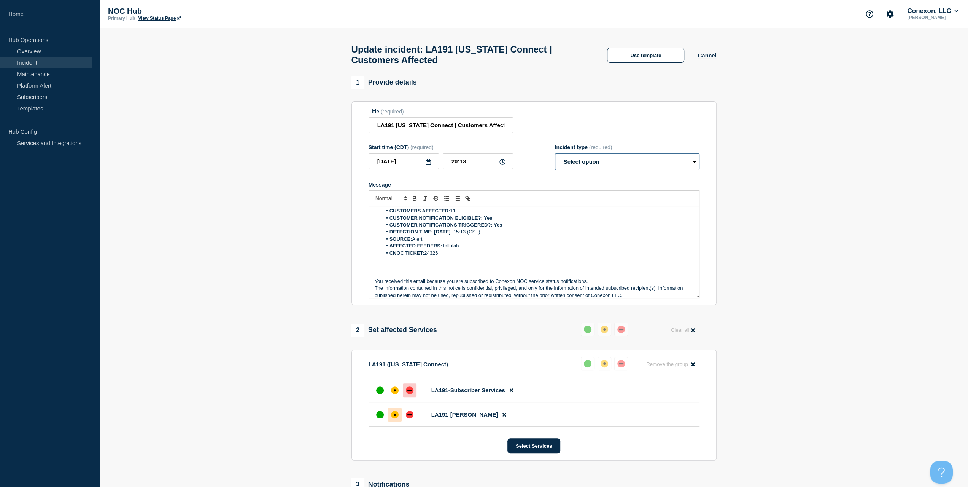
click at [580, 169] on select "Select option Investigating Identified Monitoring Resolved" at bounding box center [627, 161] width 145 height 17
select select "identified"
click at [555, 157] on select "Select option Investigating Identified Monitoring Resolved" at bounding box center [627, 161] width 145 height 17
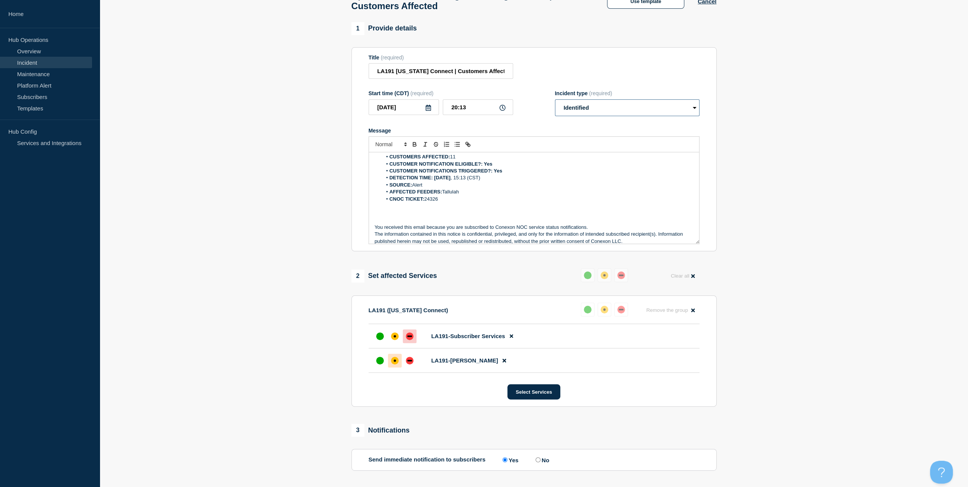
scroll to position [152, 0]
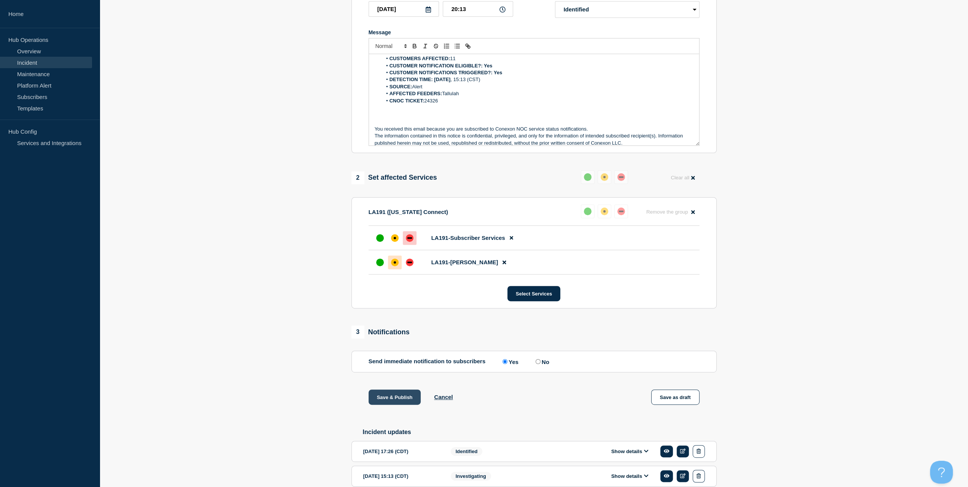
click at [395, 401] on button "Save & Publish" at bounding box center [395, 396] width 53 height 15
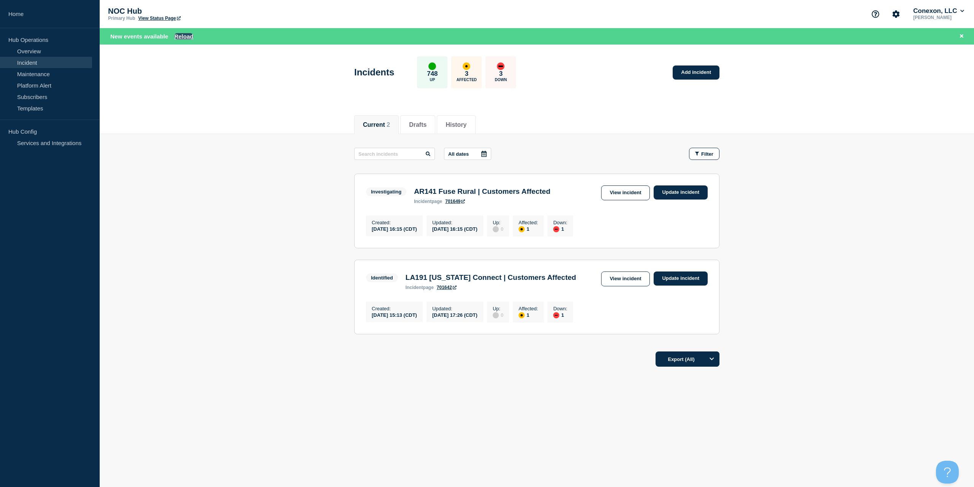
click at [180, 36] on button "Reload" at bounding box center [183, 36] width 19 height 6
